Goal: Task Accomplishment & Management: Manage account settings

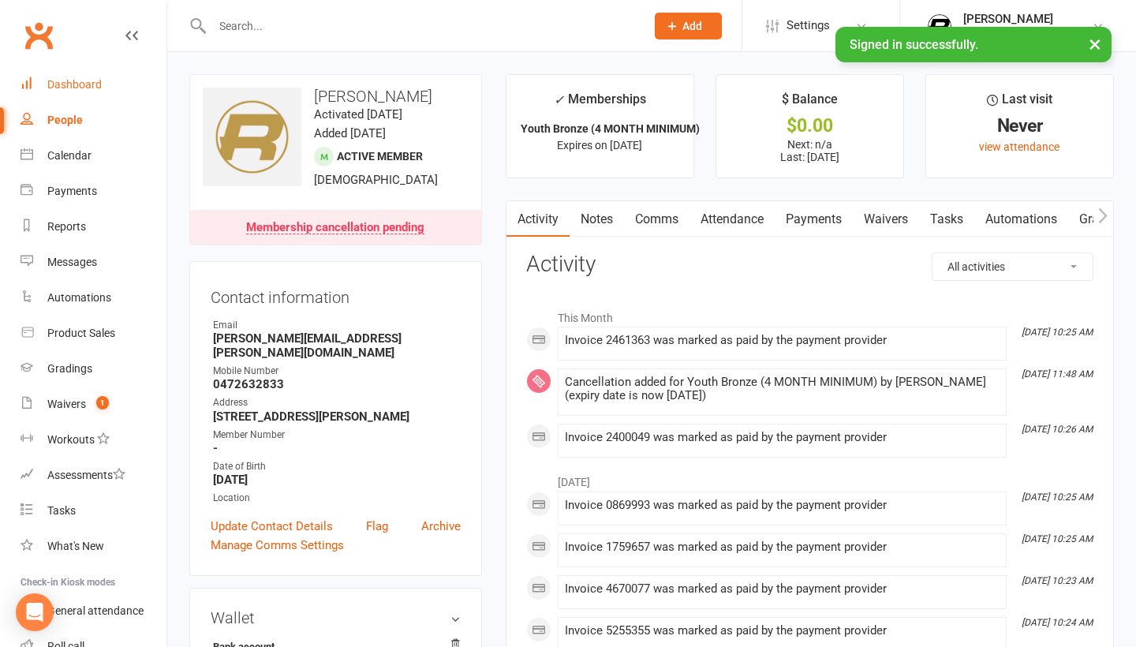
click at [90, 79] on div "Dashboard" at bounding box center [74, 84] width 54 height 13
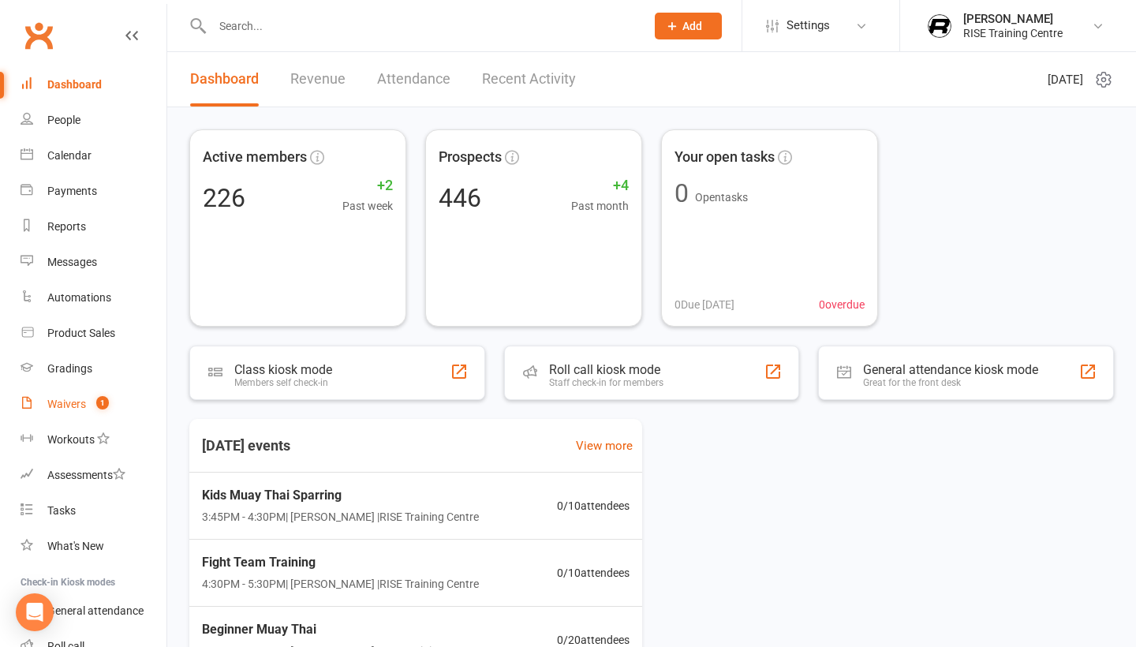
click at [80, 409] on div "Waivers" at bounding box center [66, 403] width 39 height 13
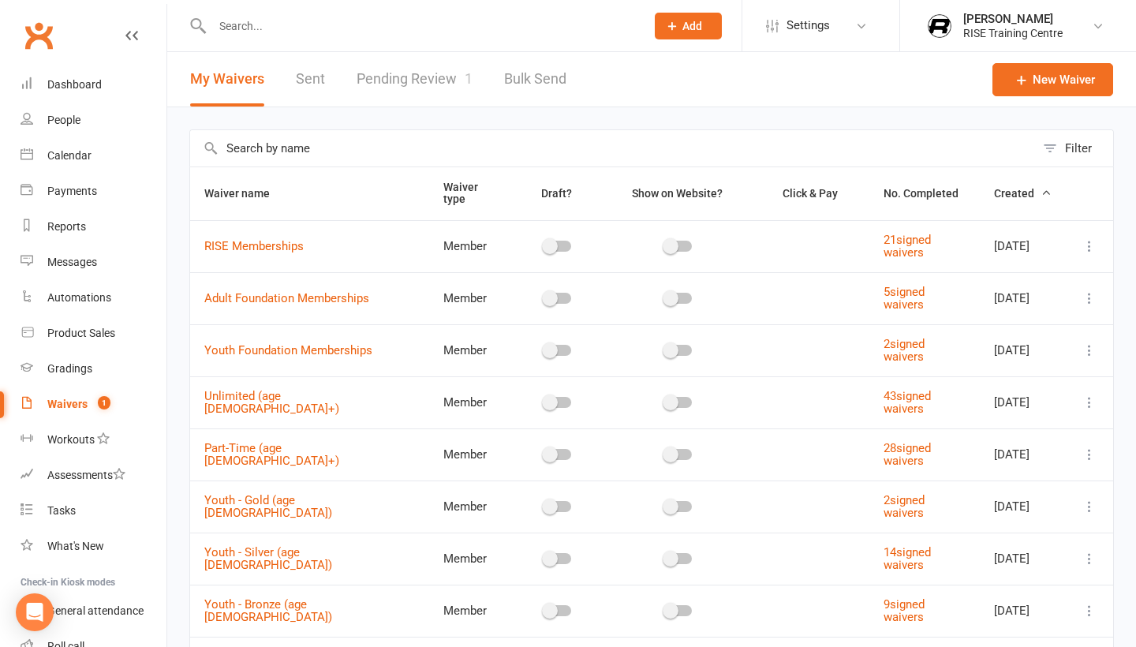
click at [444, 84] on link "Pending Review 1" at bounding box center [414, 79] width 116 height 54
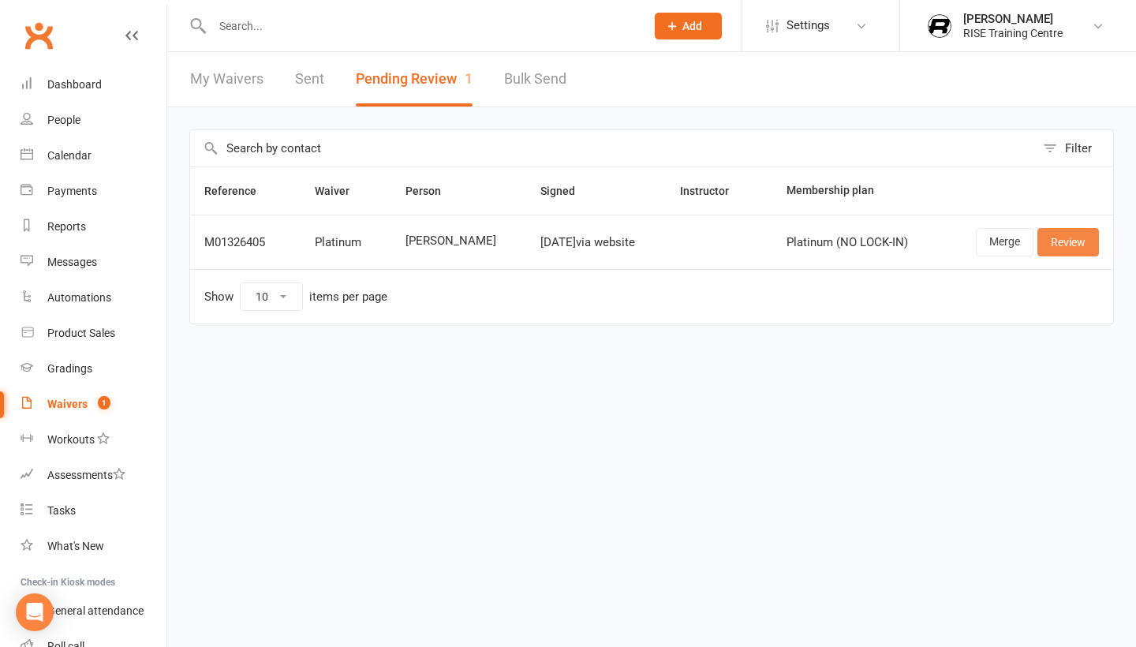
click at [1076, 255] on link "Review" at bounding box center [1068, 242] width 62 height 28
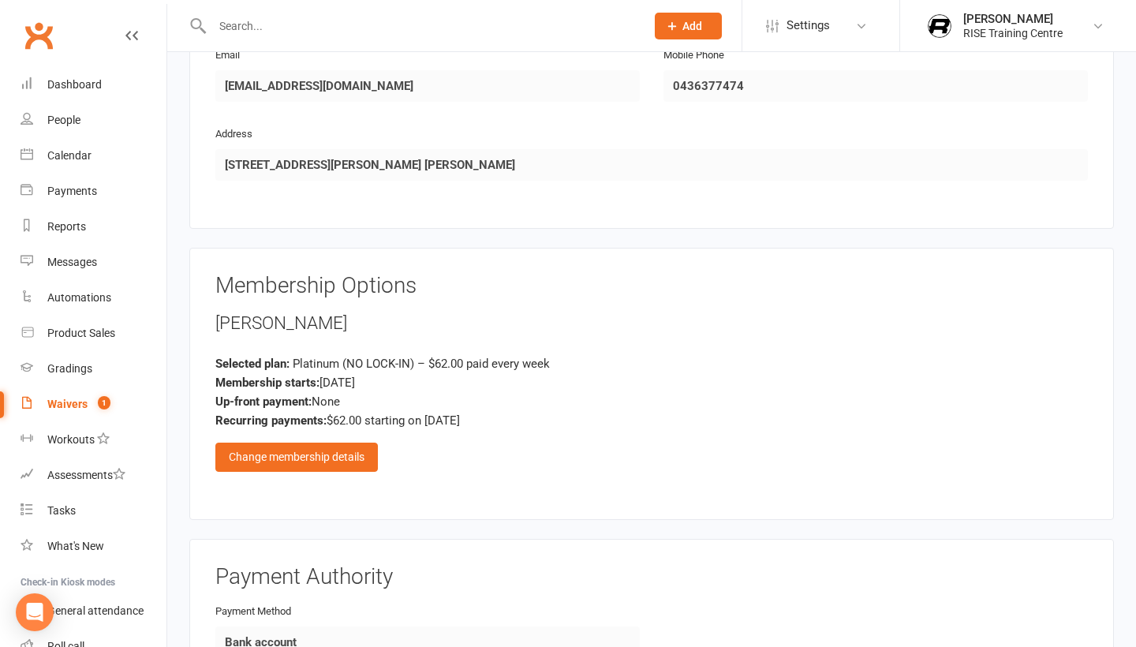
scroll to position [891, 0]
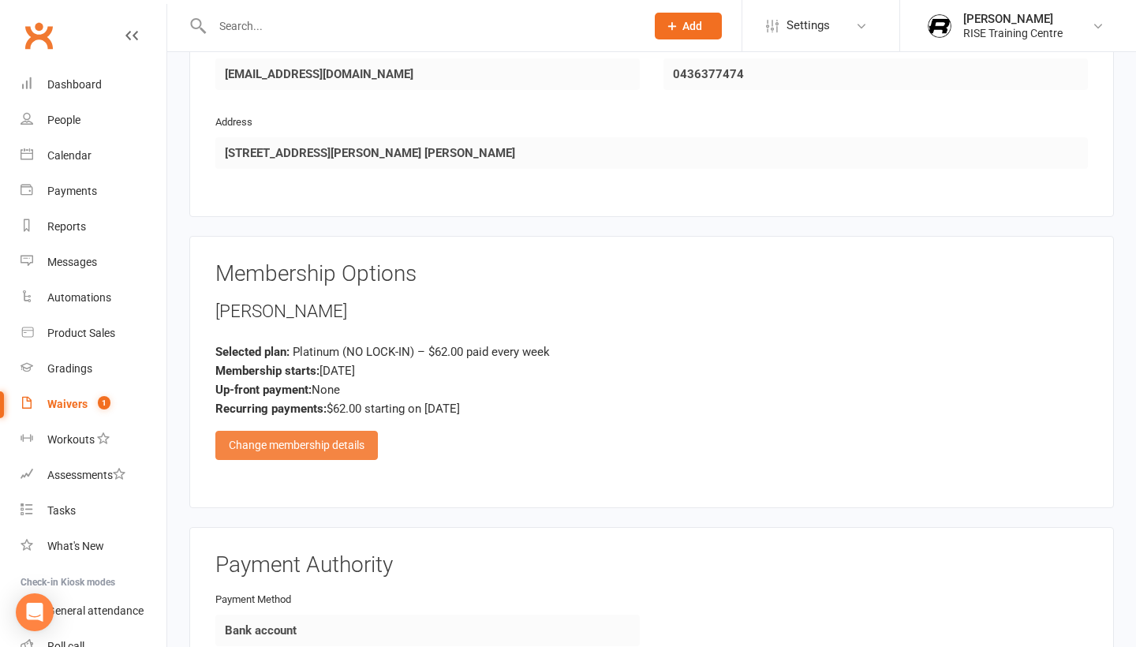
click at [274, 459] on div "Change membership details" at bounding box center [296, 445] width 162 height 28
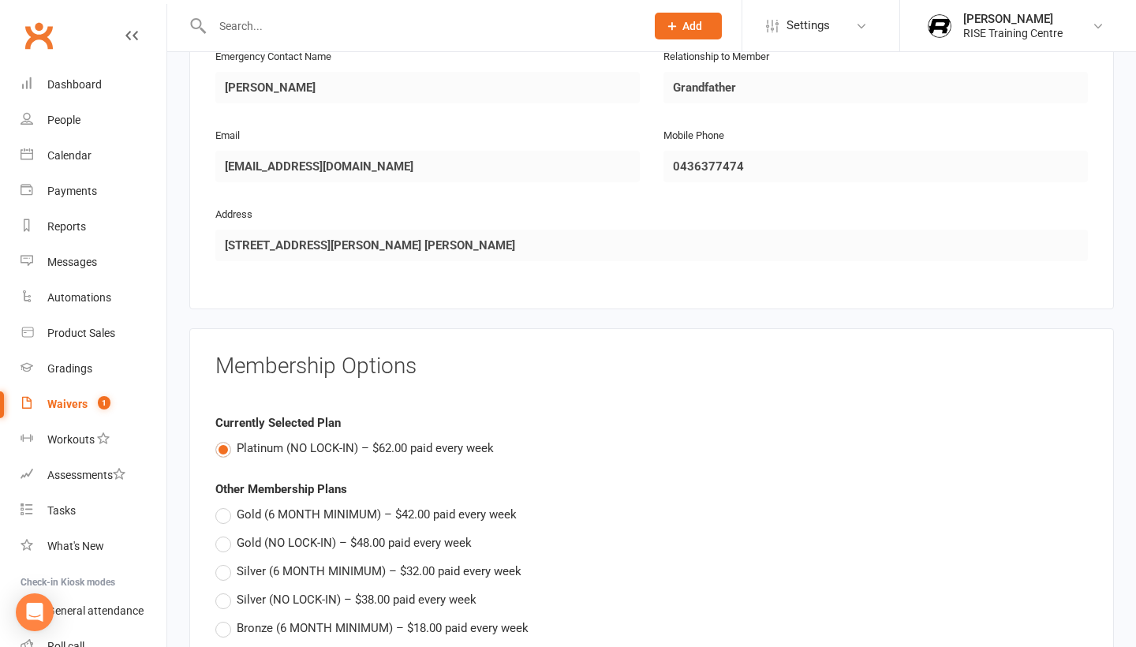
scroll to position [789, 0]
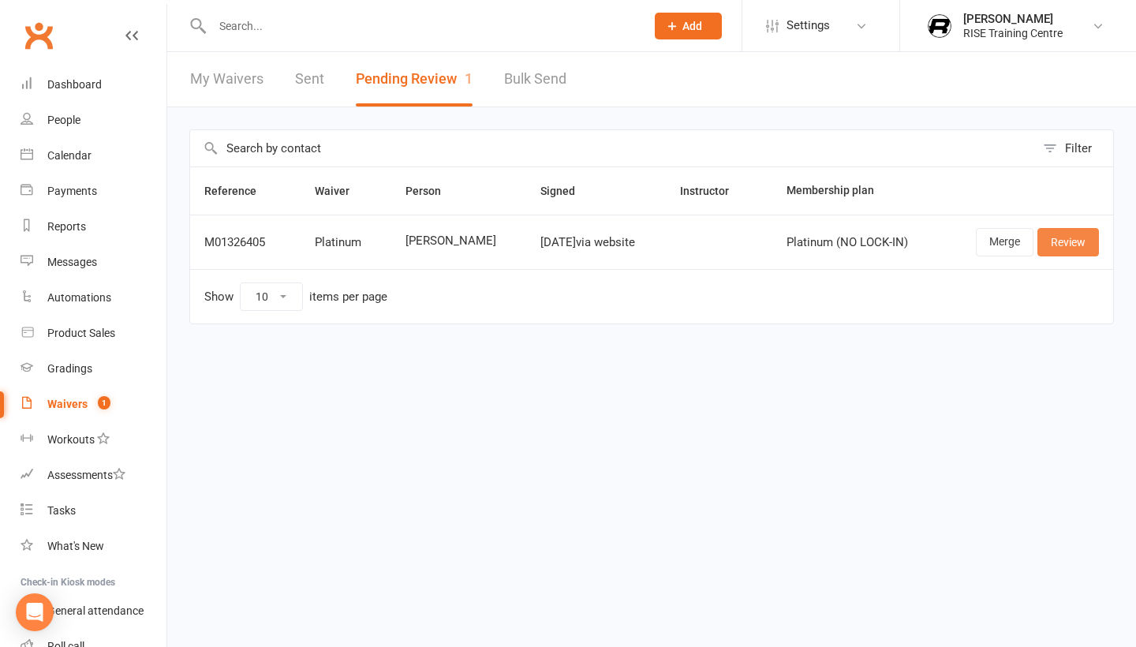
click at [1076, 241] on link "Review" at bounding box center [1068, 242] width 62 height 28
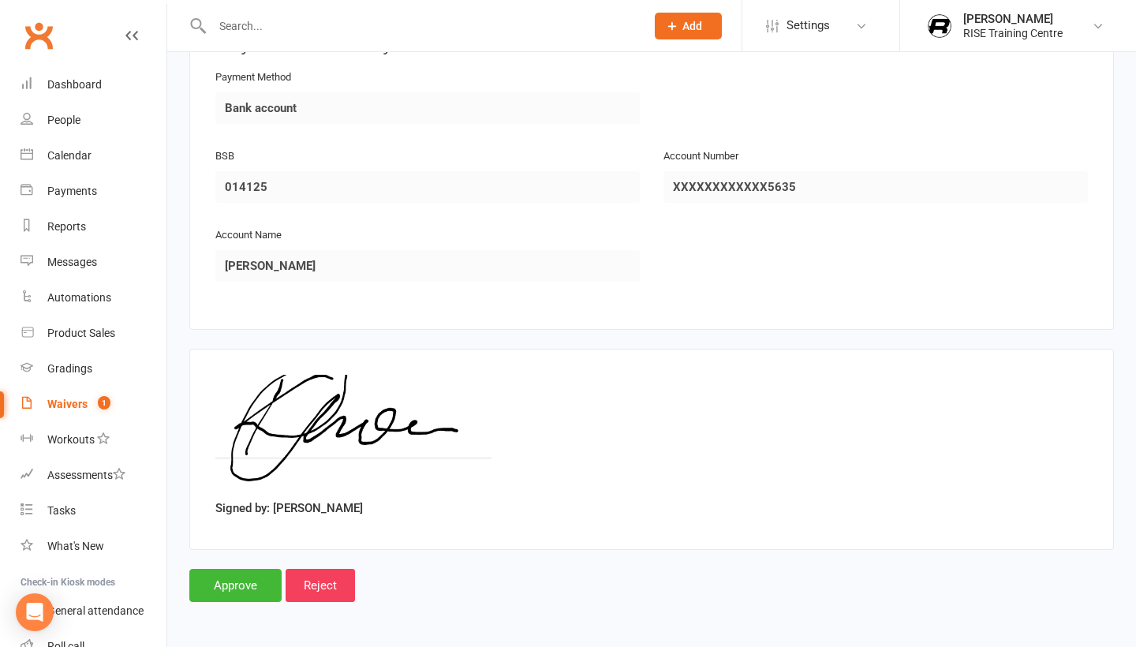
scroll to position [1427, 0]
click at [228, 583] on input "Approve" at bounding box center [235, 585] width 92 height 33
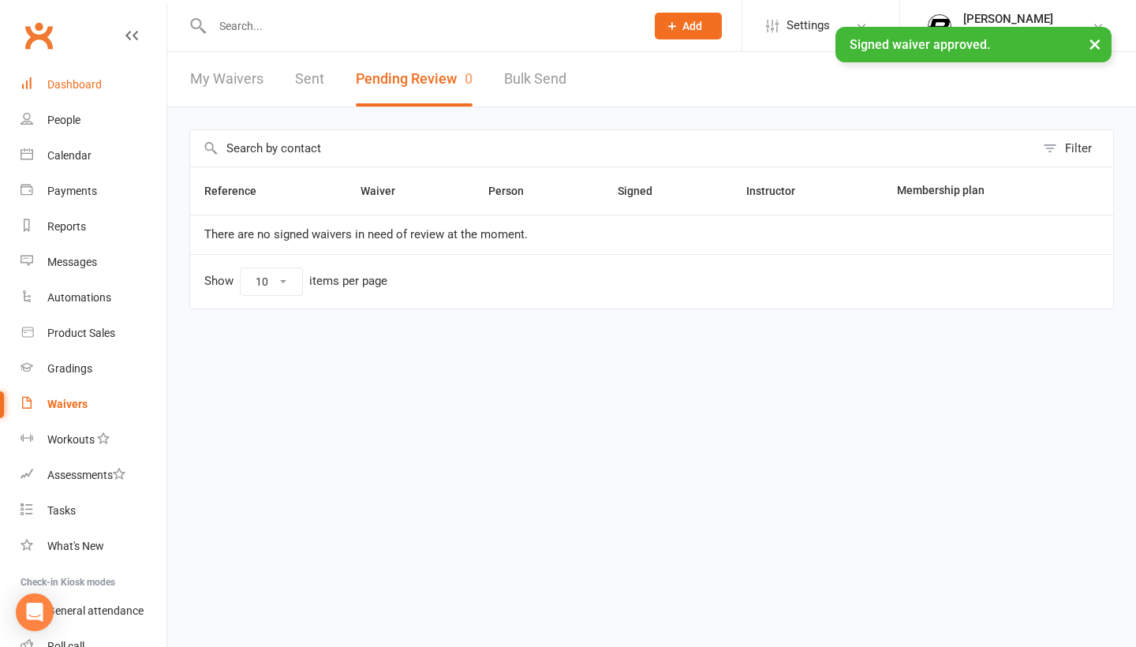
click at [95, 88] on div "Dashboard" at bounding box center [74, 84] width 54 height 13
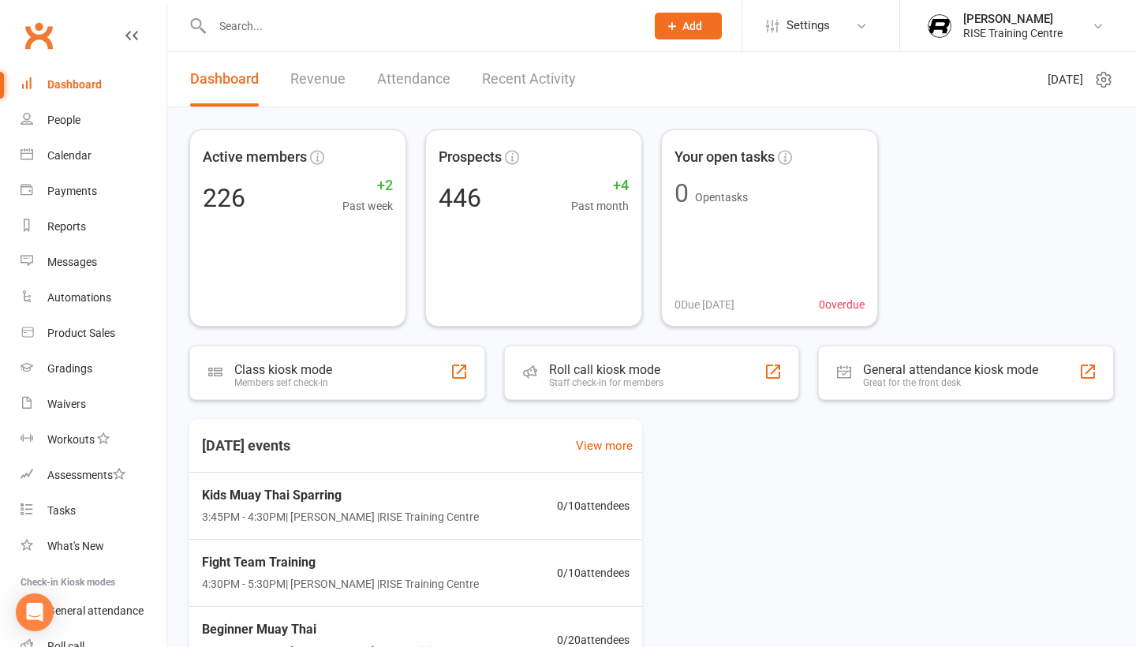
click at [319, 16] on input "text" at bounding box center [420, 26] width 427 height 22
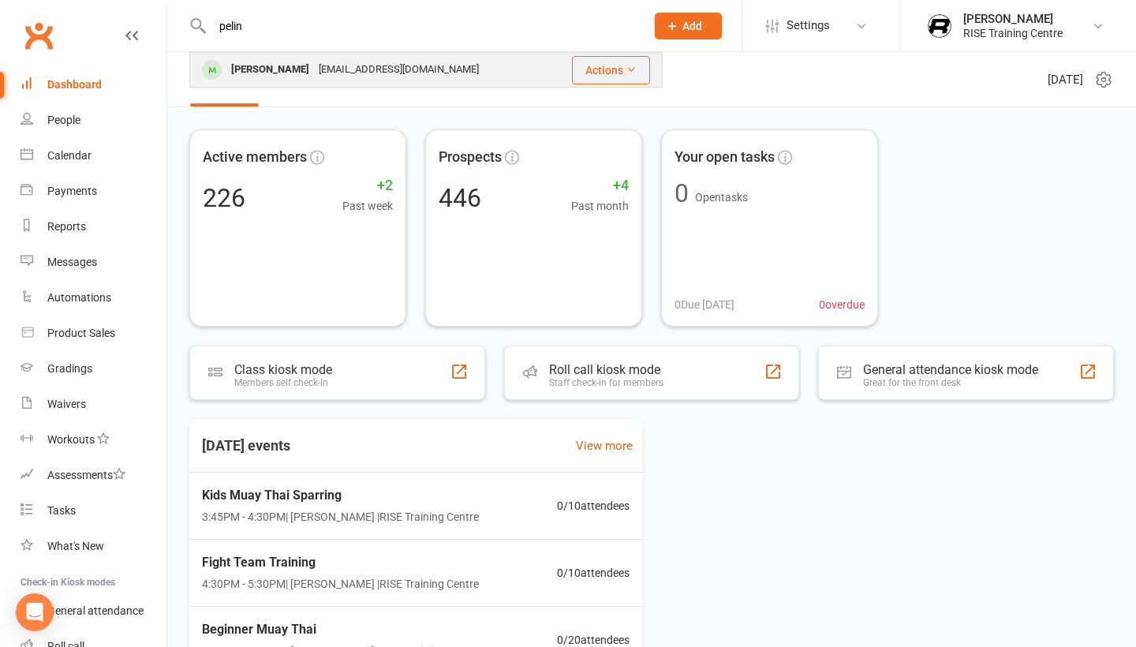
type input "pelin"
click at [256, 67] on div "[PERSON_NAME]" at bounding box center [270, 69] width 88 height 23
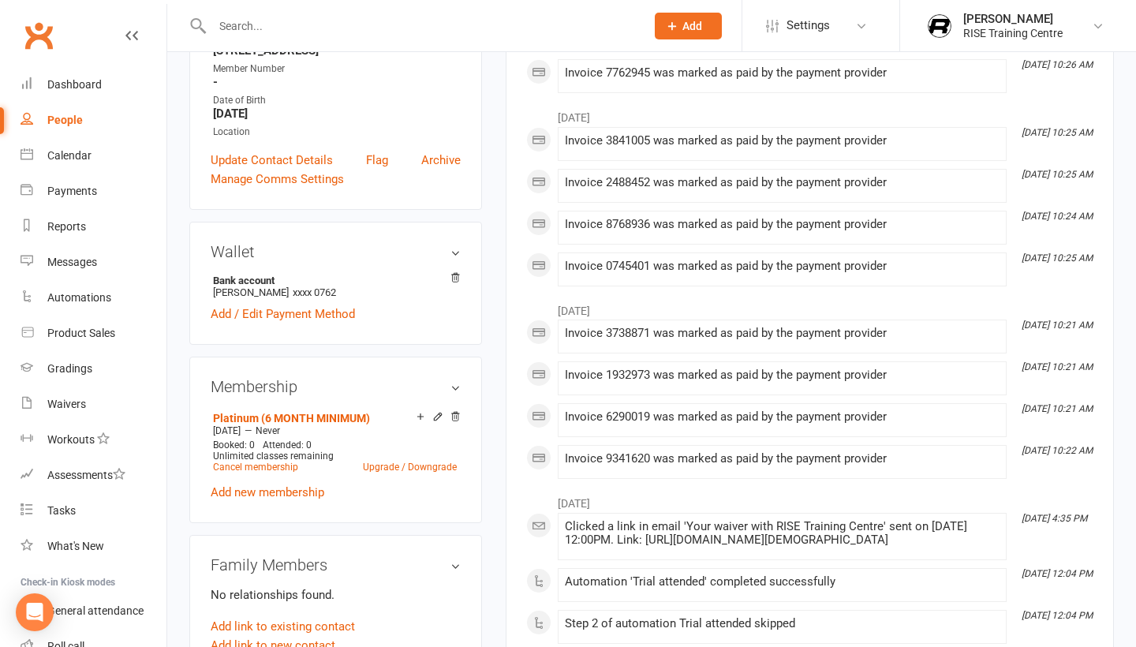
scroll to position [310, 0]
click at [281, 472] on link "Cancel membership" at bounding box center [255, 466] width 85 height 11
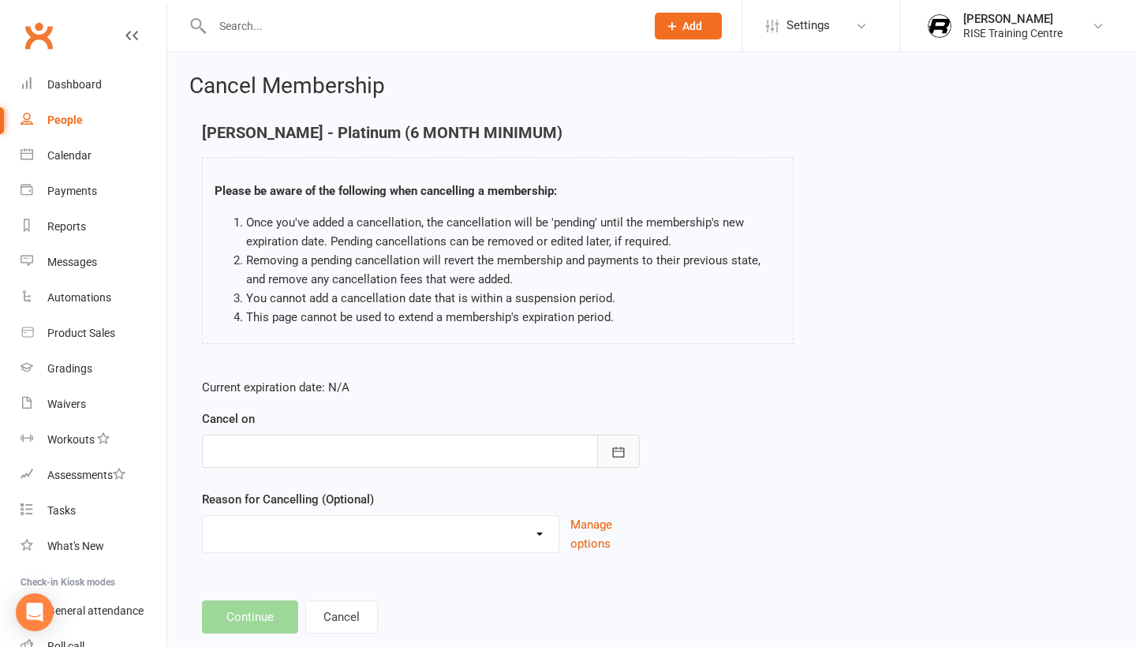
click at [618, 459] on icon "button" at bounding box center [618, 452] width 16 height 16
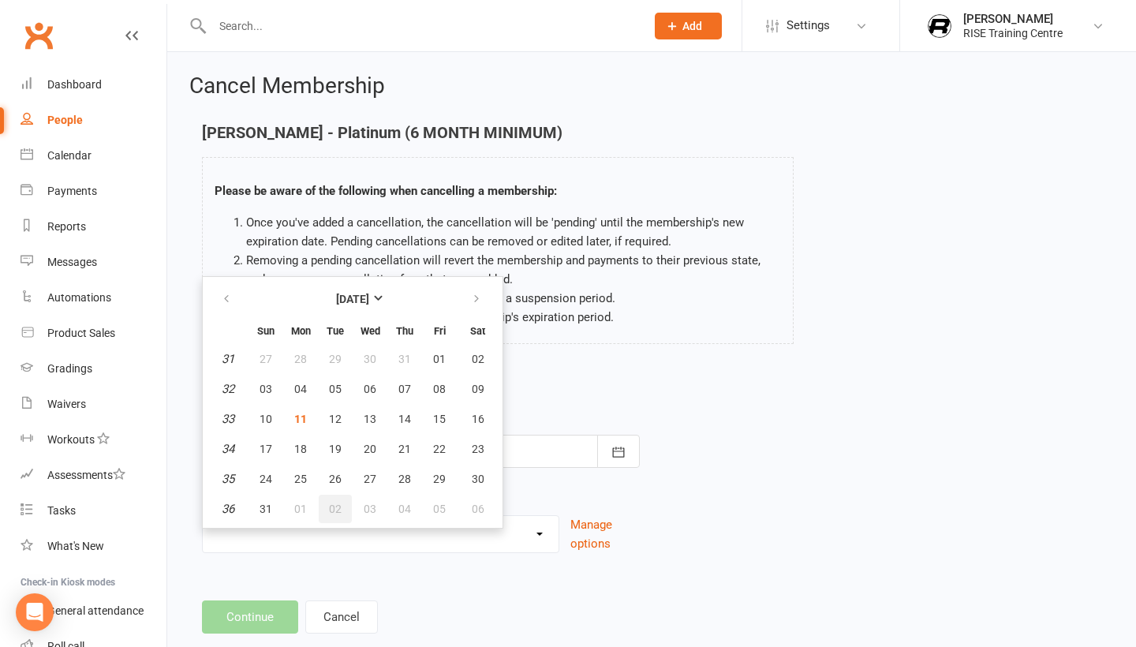
click at [336, 511] on span "02" at bounding box center [335, 508] width 13 height 13
type input "[DATE]"
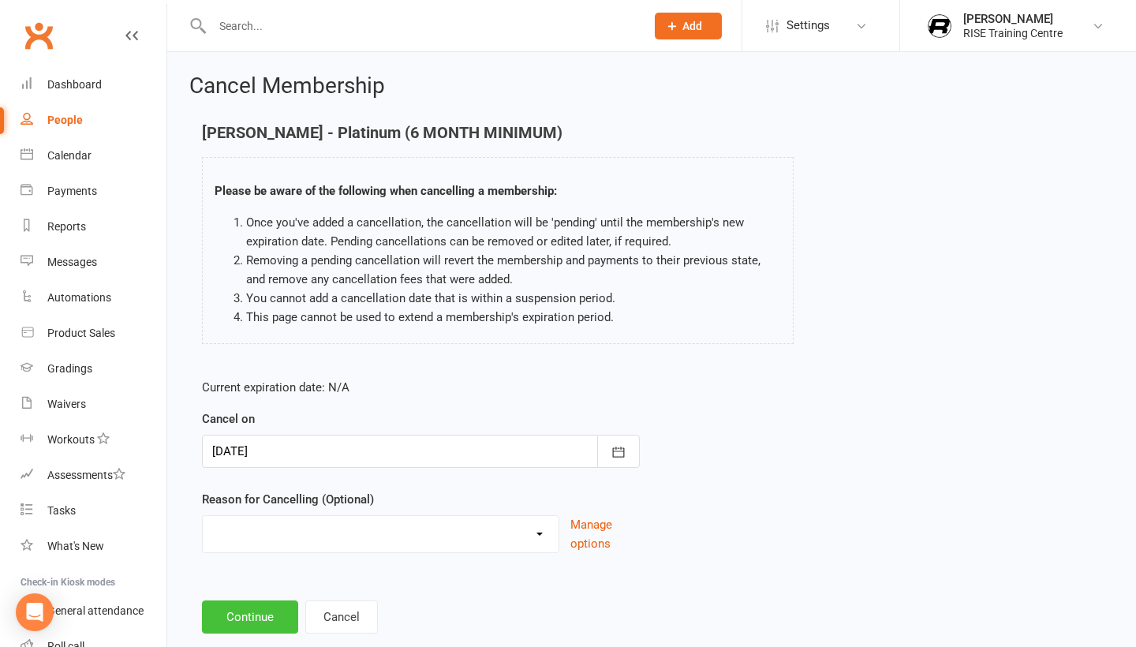
click at [276, 630] on button "Continue" at bounding box center [250, 616] width 96 height 33
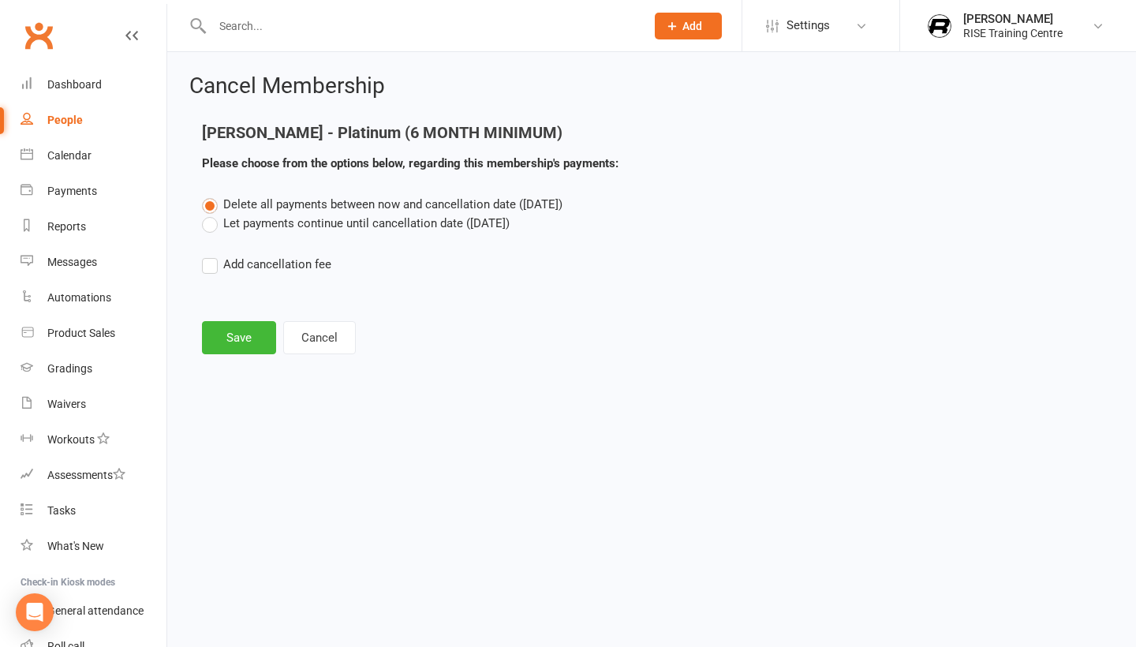
click at [289, 229] on label "Let payments continue until cancellation date ([DATE])" at bounding box center [356, 223] width 308 height 19
click at [212, 214] on input "Let payments continue until cancellation date ([DATE])" at bounding box center [207, 214] width 10 height 0
click at [232, 345] on button "Save" at bounding box center [239, 337] width 74 height 33
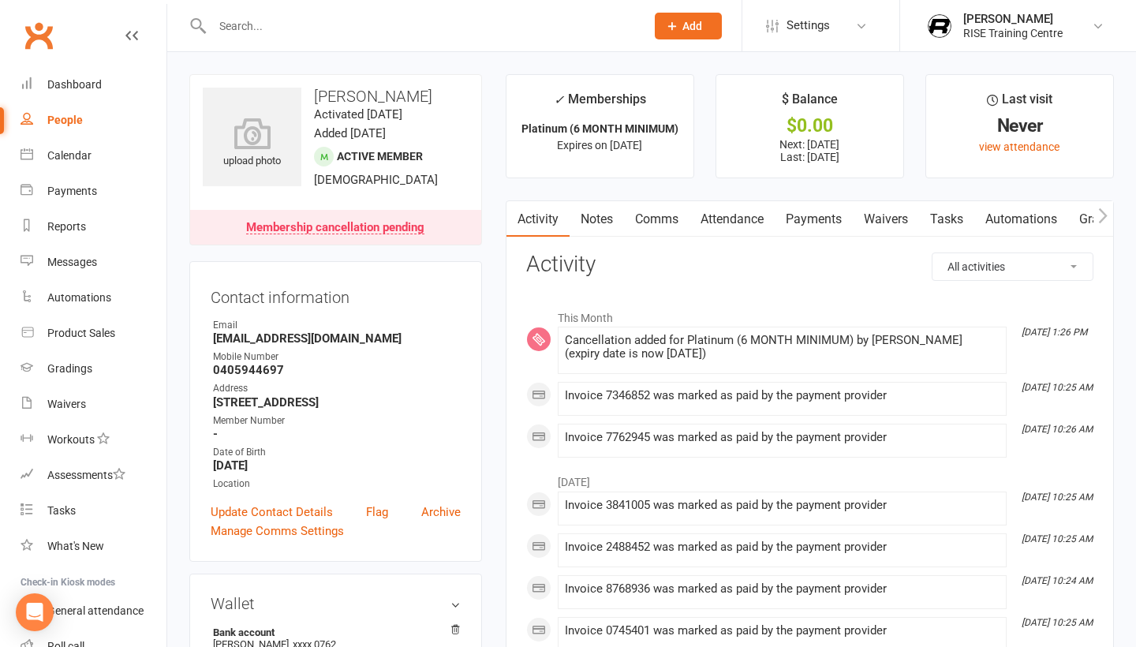
click at [405, 234] on div "Membership cancellation pending" at bounding box center [335, 228] width 178 height 13
click at [368, 234] on div "Membership cancellation pending" at bounding box center [335, 228] width 178 height 13
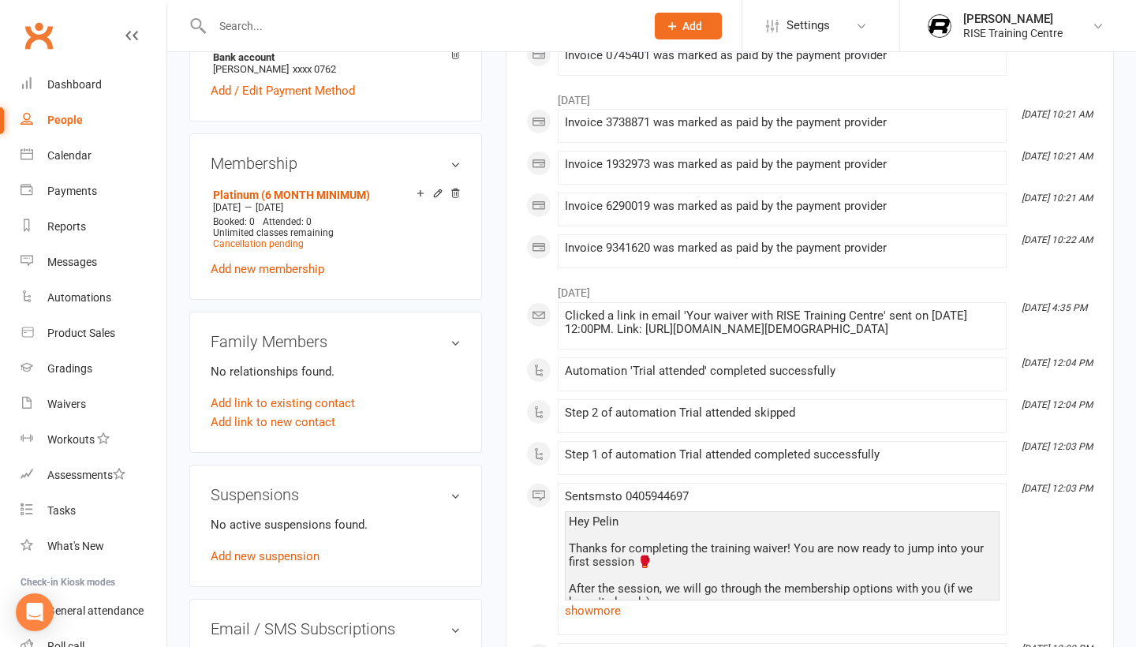
scroll to position [726, 0]
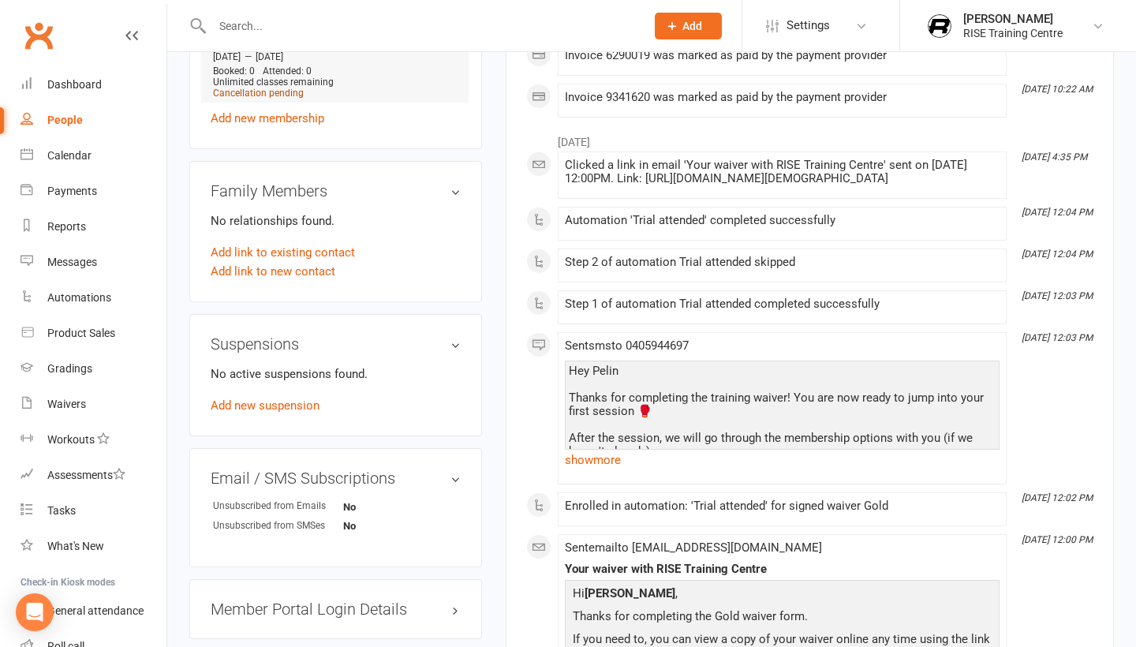
click at [293, 99] on span "Cancellation pending" at bounding box center [258, 93] width 91 height 11
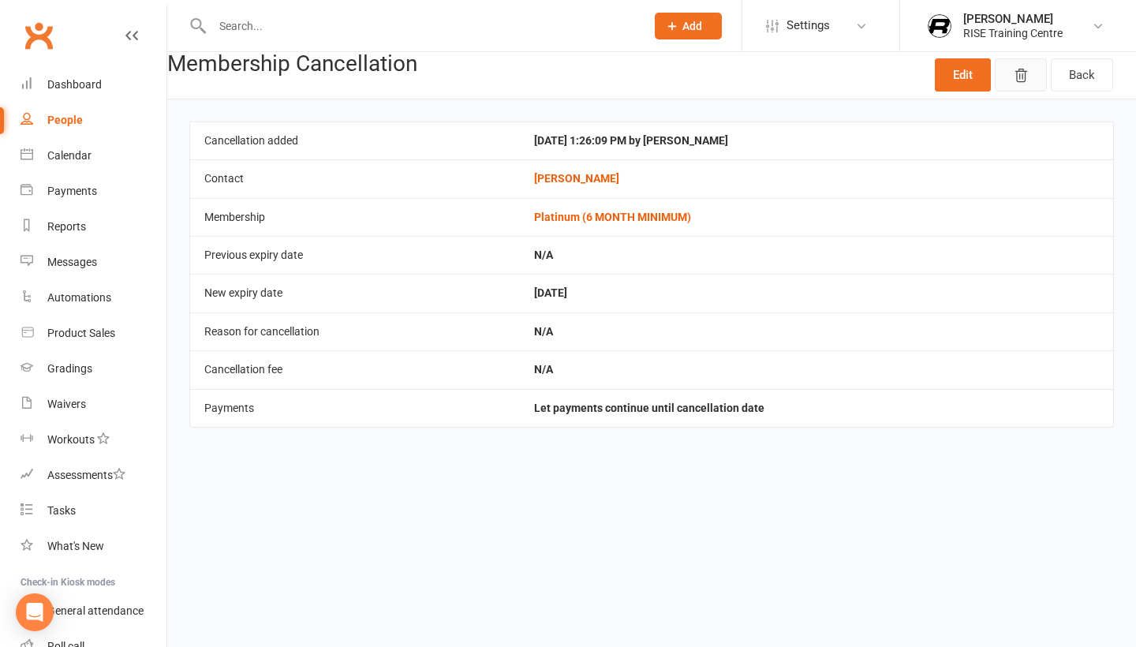
click at [1028, 74] on icon "button" at bounding box center [1021, 76] width 16 height 16
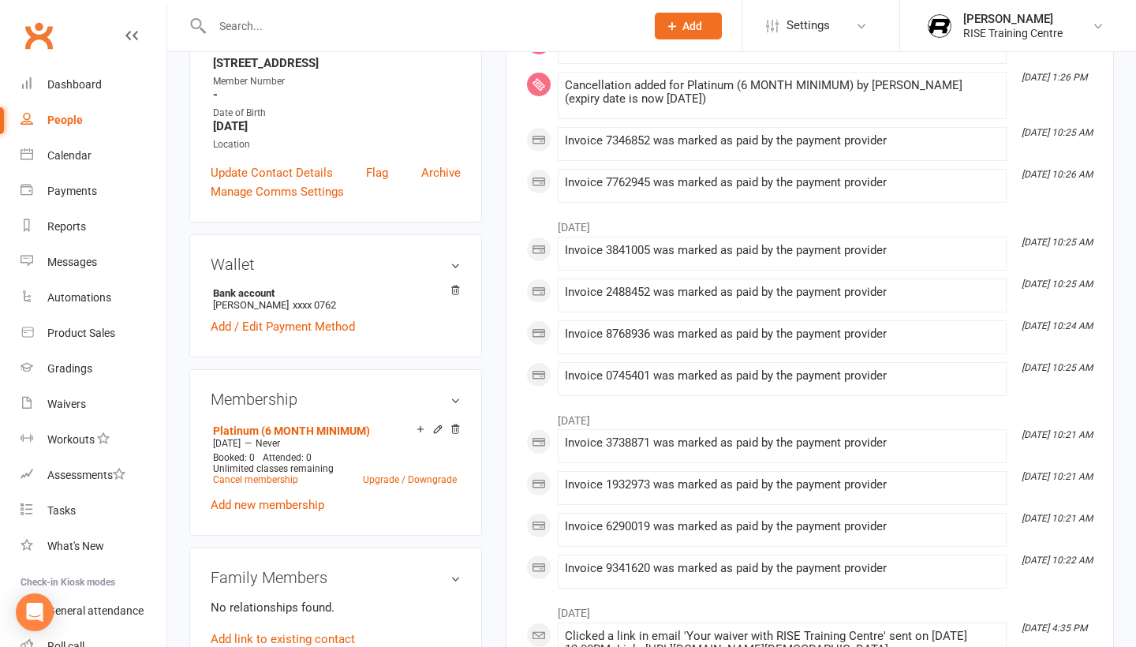
scroll to position [300, 0]
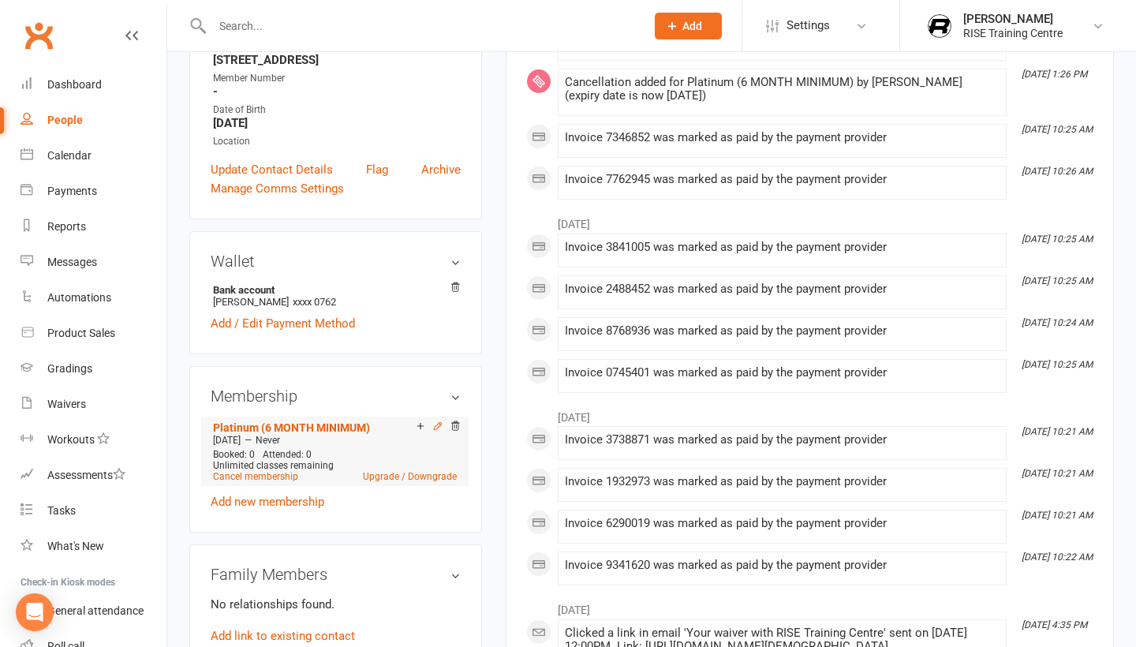
click at [439, 429] on icon at bounding box center [437, 425] width 7 height 7
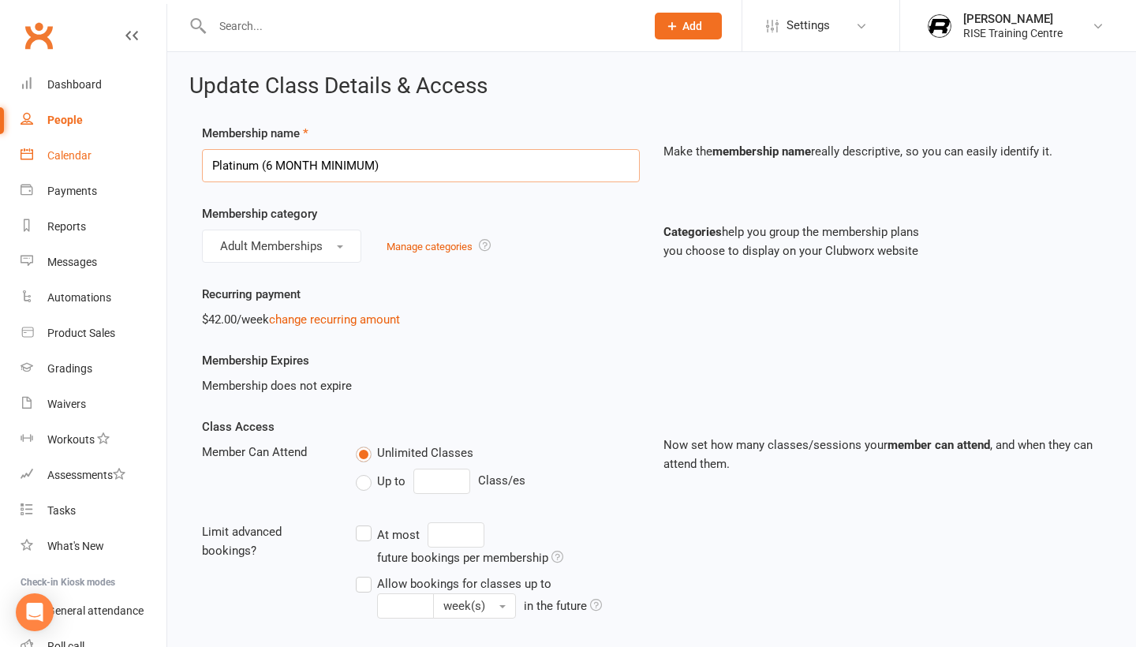
drag, startPoint x: 258, startPoint y: 174, endPoint x: 144, endPoint y: 173, distance: 114.4
type input "Gold (6 MONTH MINIMUM)"
click at [519, 335] on div "Recurring payment $42.00/week change recurring amount" at bounding box center [651, 318] width 923 height 66
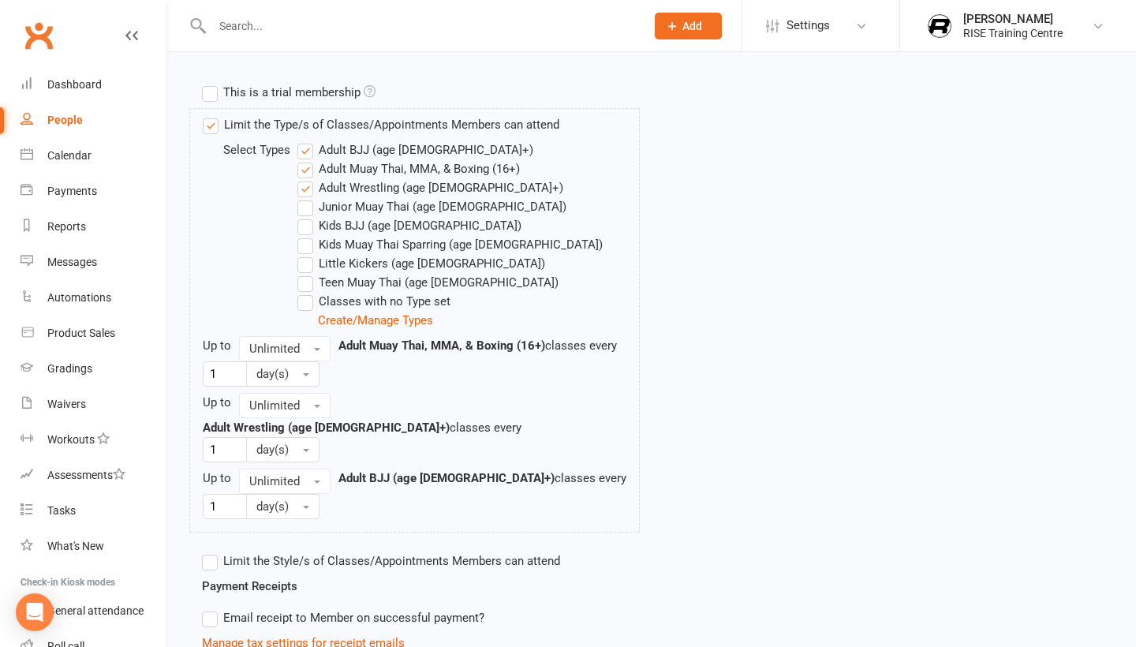
scroll to position [588, 0]
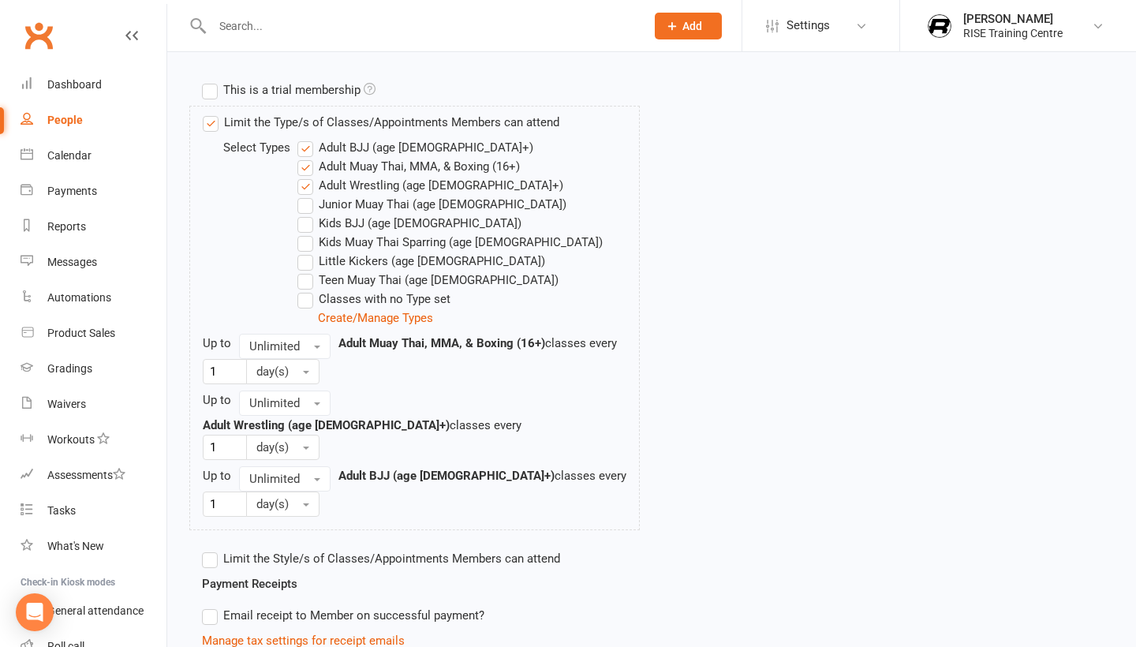
click at [308, 157] on label "Adult BJJ (age [DEMOGRAPHIC_DATA]+)" at bounding box center [415, 147] width 236 height 19
click at [308, 138] on input "Adult BJJ (age [DEMOGRAPHIC_DATA]+)" at bounding box center [302, 138] width 10 height 0
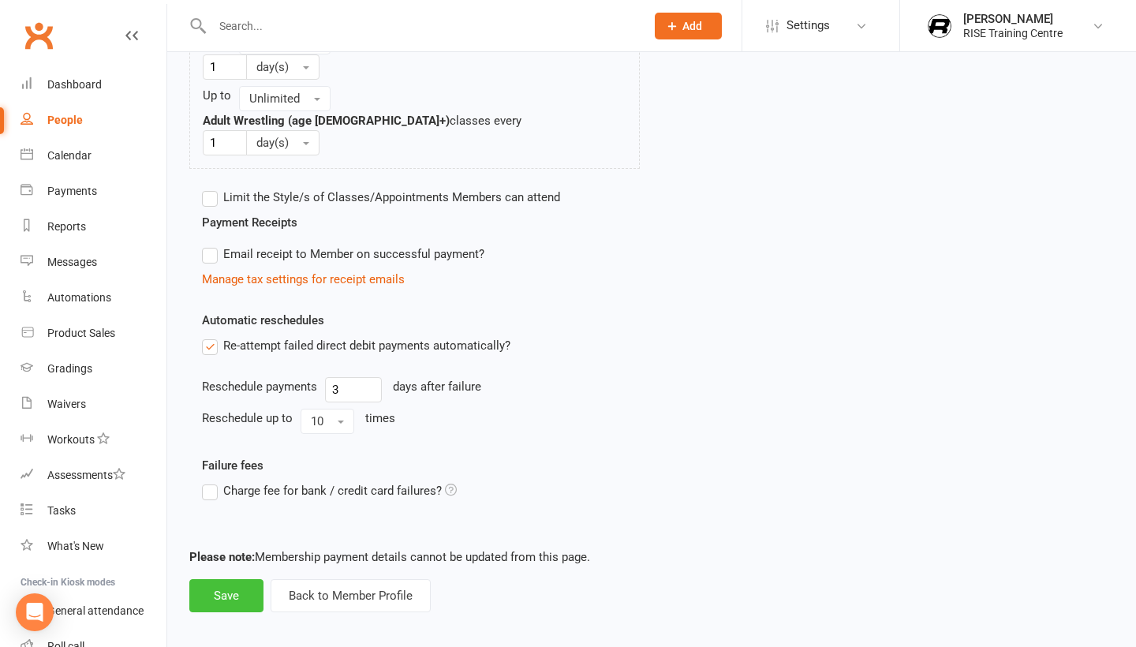
scroll to position [892, 0]
click at [234, 580] on button "Save" at bounding box center [226, 596] width 74 height 33
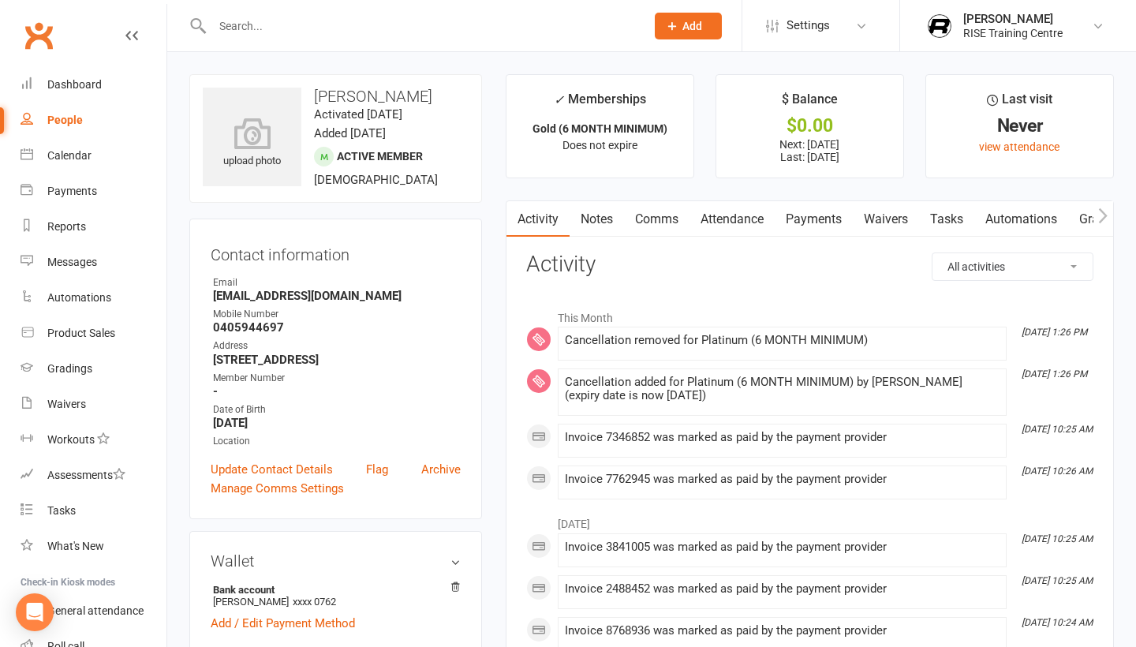
click at [830, 232] on link "Payments" at bounding box center [813, 219] width 78 height 36
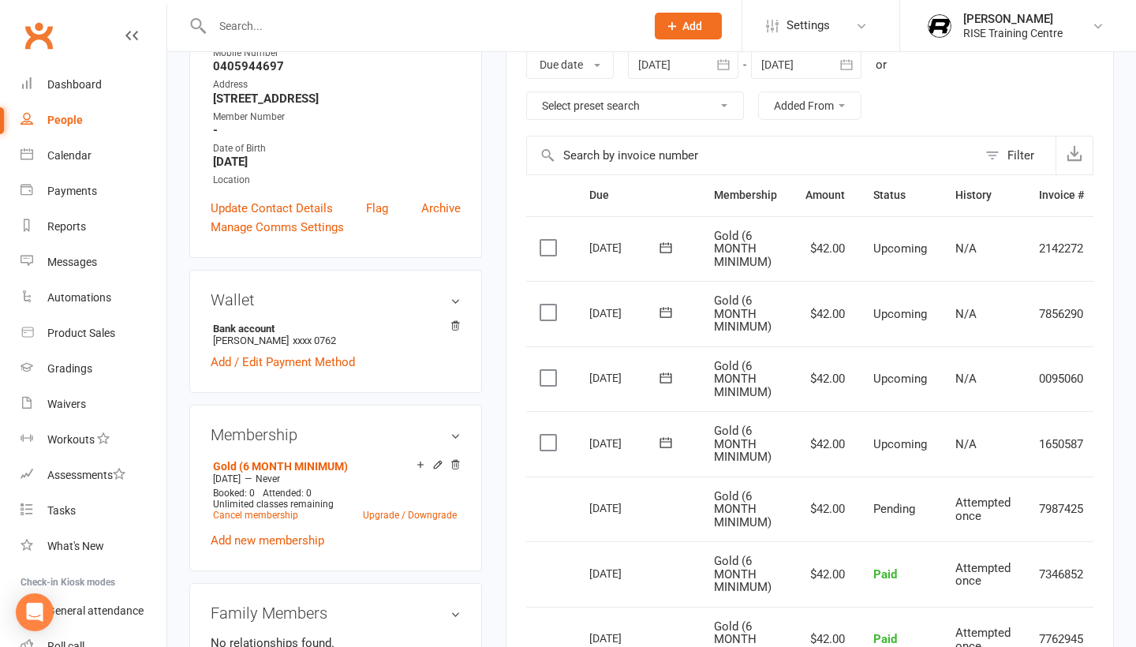
scroll to position [263, 0]
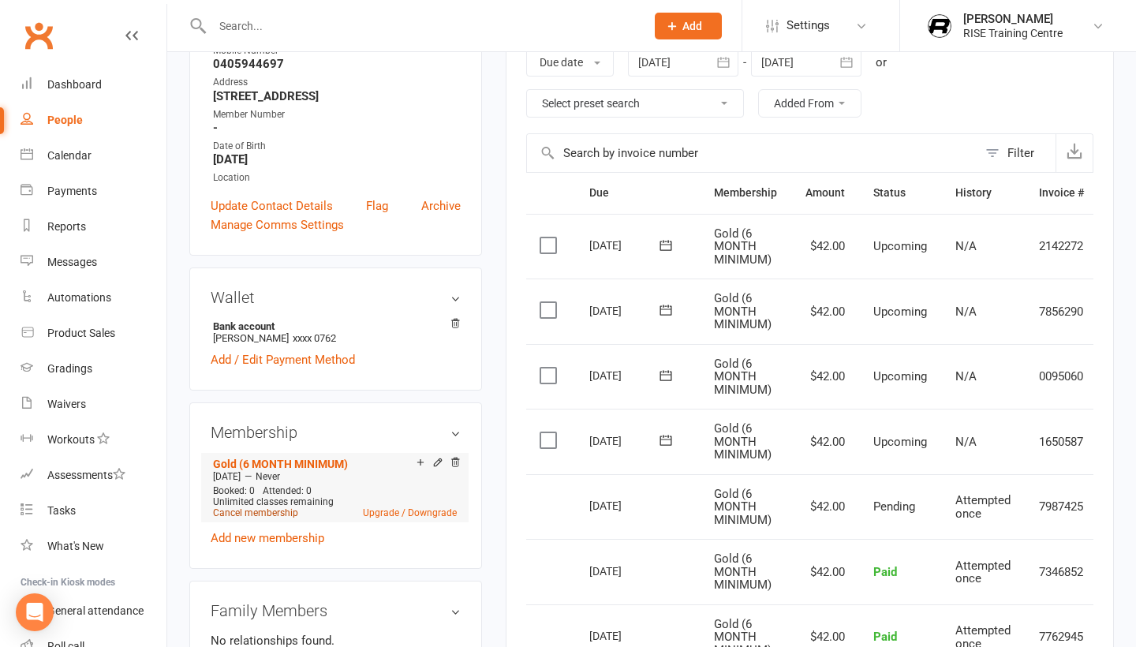
click at [292, 518] on link "Cancel membership" at bounding box center [255, 512] width 85 height 11
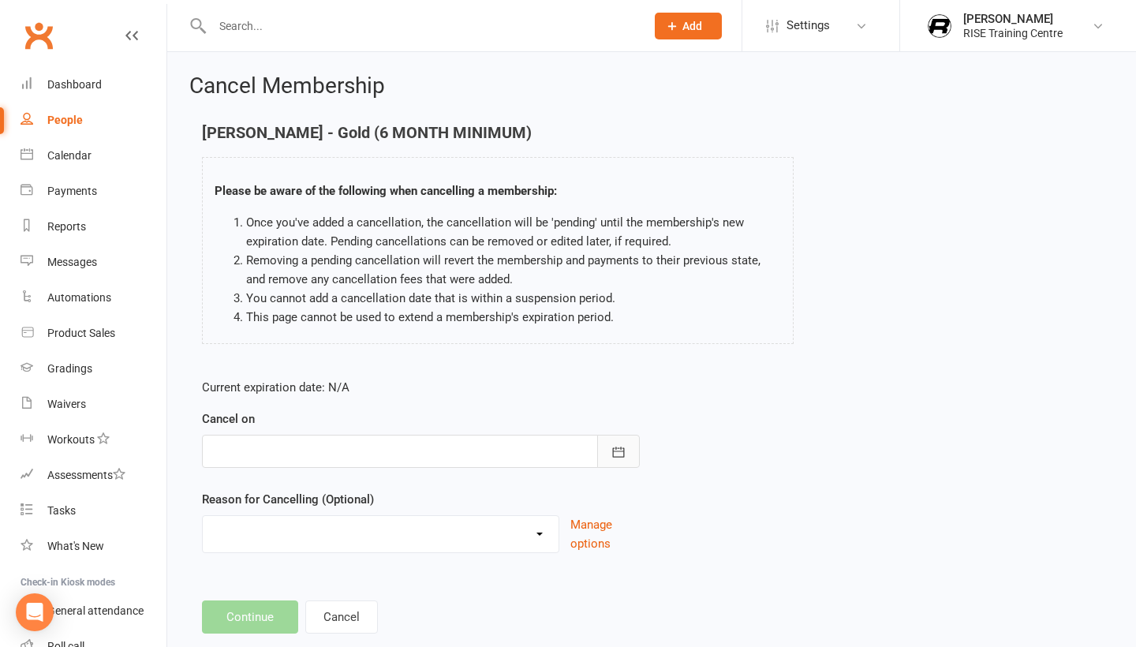
click at [613, 457] on icon "button" at bounding box center [619, 451] width 12 height 10
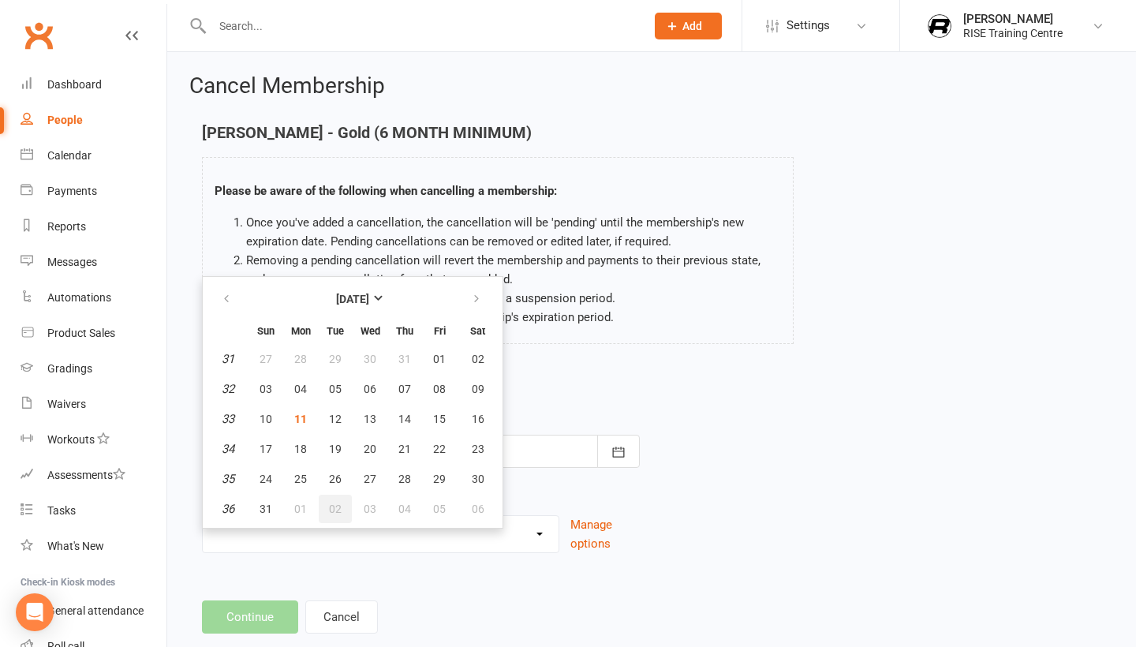
click at [324, 507] on button "02" at bounding box center [335, 508] width 33 height 28
type input "[DATE]"
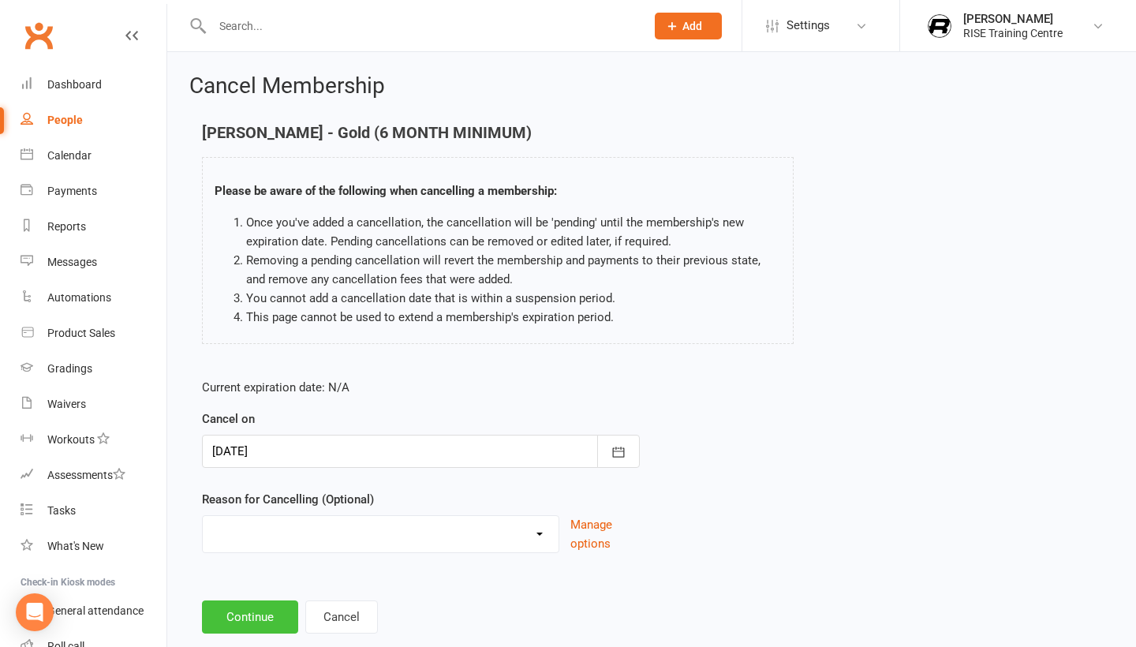
click at [272, 633] on button "Continue" at bounding box center [250, 616] width 96 height 33
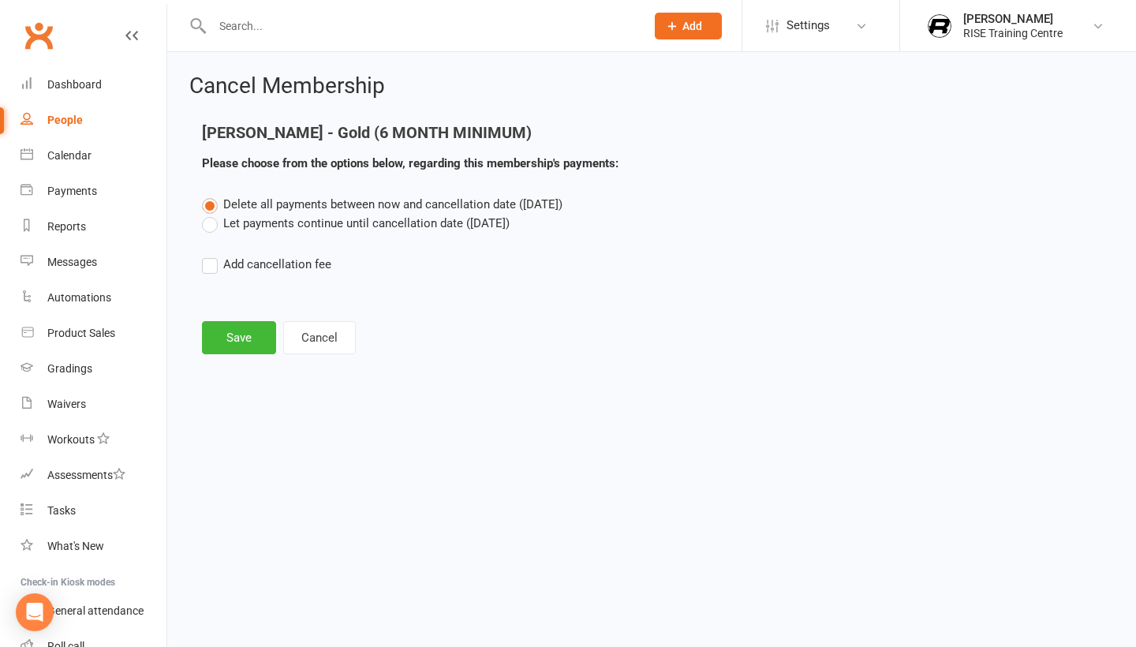
click at [260, 226] on label "Let payments continue until cancellation date ([DATE])" at bounding box center [356, 223] width 308 height 19
click at [212, 214] on input "Let payments continue until cancellation date ([DATE])" at bounding box center [207, 214] width 10 height 0
click at [239, 345] on button "Save" at bounding box center [239, 337] width 74 height 33
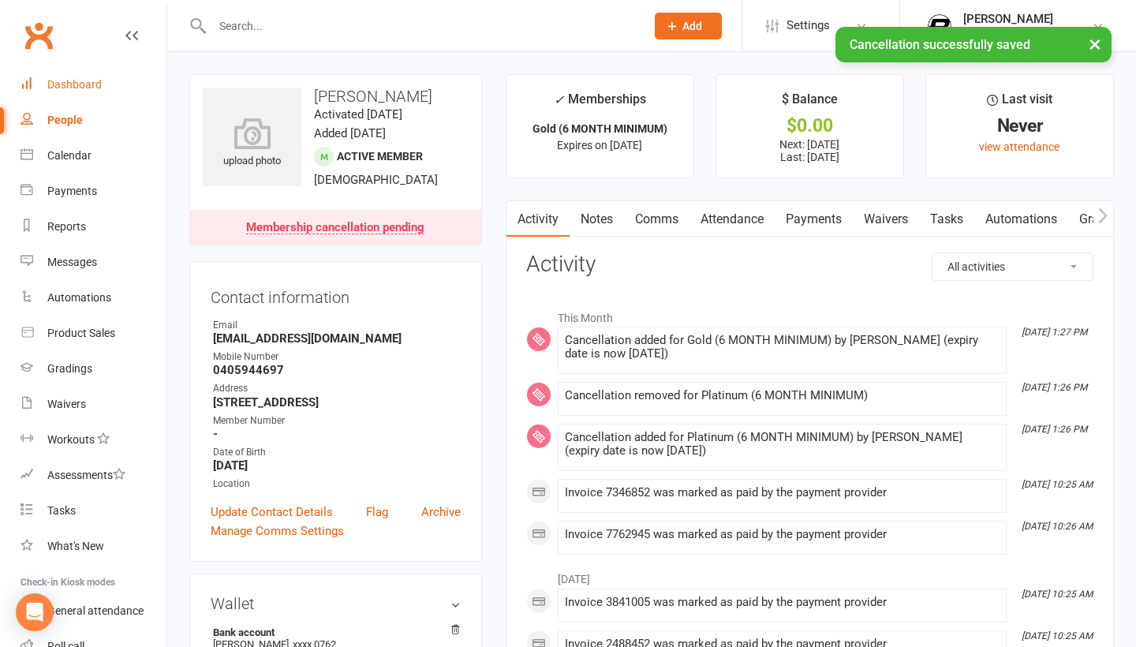
click at [96, 88] on div "Dashboard" at bounding box center [74, 84] width 54 height 13
